Goal: Register for event/course

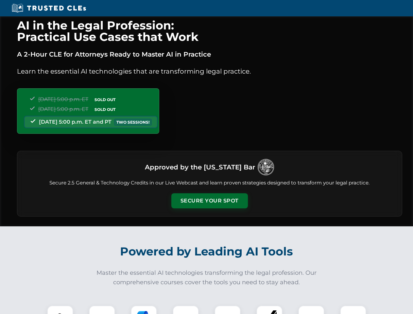
click at [209, 201] on button "Secure Your Spot" at bounding box center [209, 200] width 77 height 15
click at [60, 310] on img at bounding box center [60, 318] width 19 height 19
